Goal: Information Seeking & Learning: Compare options

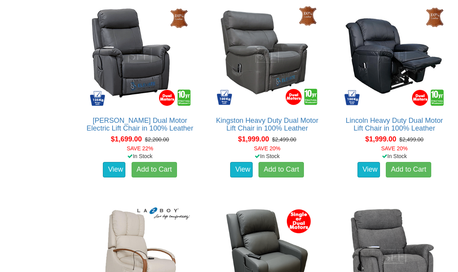
scroll to position [912, 0]
click at [428, 127] on link "Lincoln Heavy Duty Dual Motor Lift Chair in 100% Leather" at bounding box center [394, 125] width 97 height 16
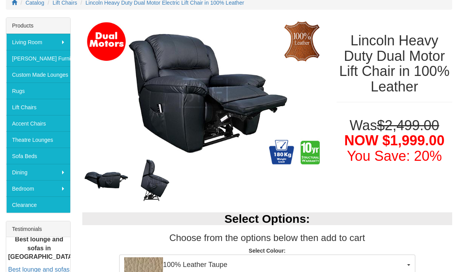
scroll to position [118, 0]
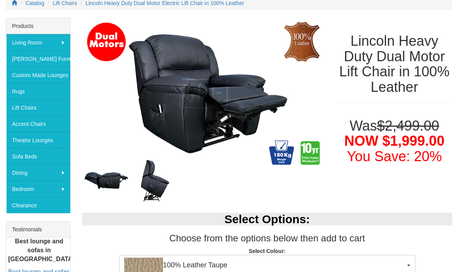
click at [109, 183] on img at bounding box center [106, 180] width 48 height 22
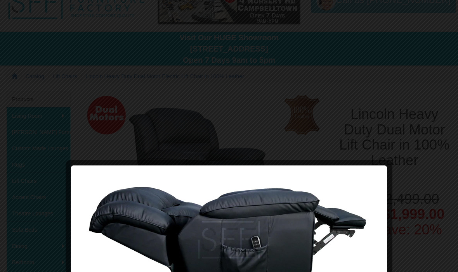
scroll to position [0, 0]
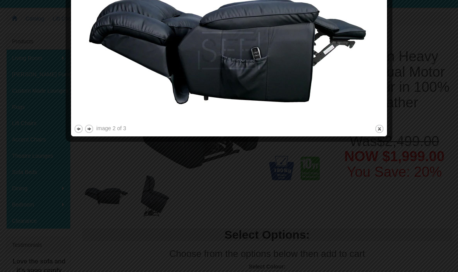
click at [381, 126] on button "close" at bounding box center [379, 129] width 10 height 10
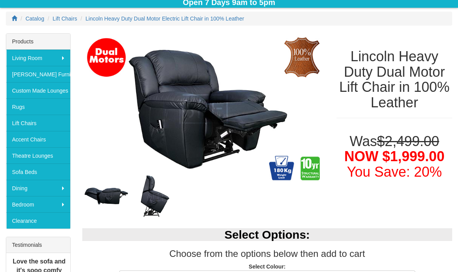
click at [158, 202] on img at bounding box center [155, 196] width 48 height 48
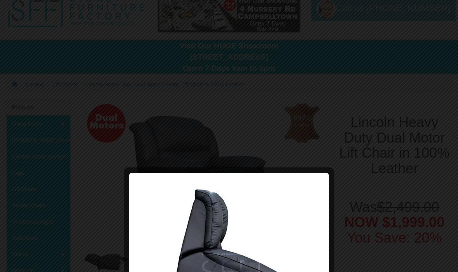
scroll to position [0, 0]
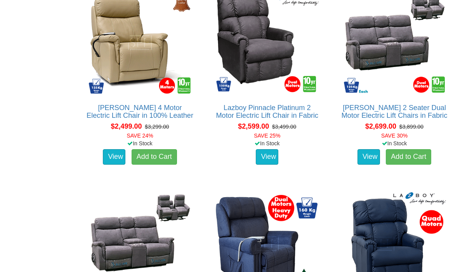
scroll to position [1529, 0]
click at [281, 118] on link "Lazboy Pinnacle Platinum 2 Motor Electric Lift Chair in Fabric" at bounding box center [267, 112] width 102 height 16
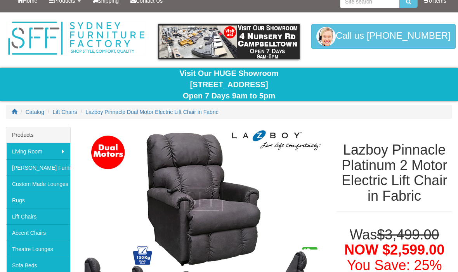
scroll to position [4, 0]
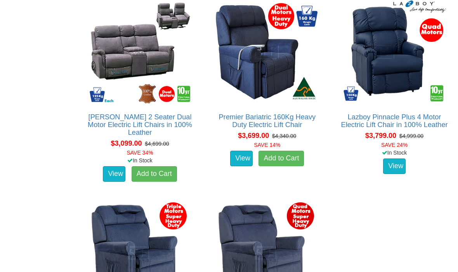
scroll to position [1720, 0]
click at [409, 129] on link "Lazboy Pinnacle Plus 4 Motor Electric Lift Chair in 100% Leather" at bounding box center [394, 122] width 107 height 16
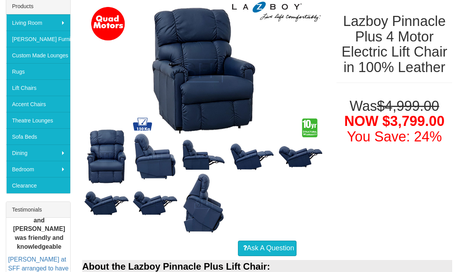
scroll to position [138, 0]
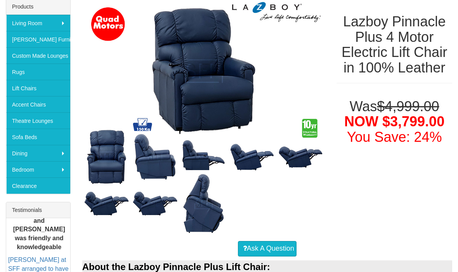
click at [219, 110] on img at bounding box center [203, 70] width 243 height 145
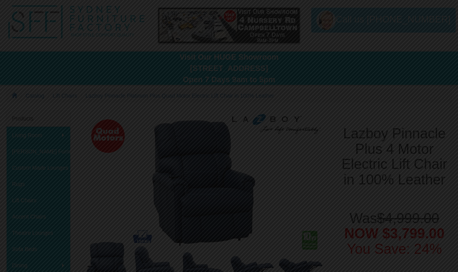
scroll to position [0, 0]
